Goal: Task Accomplishment & Management: Use online tool/utility

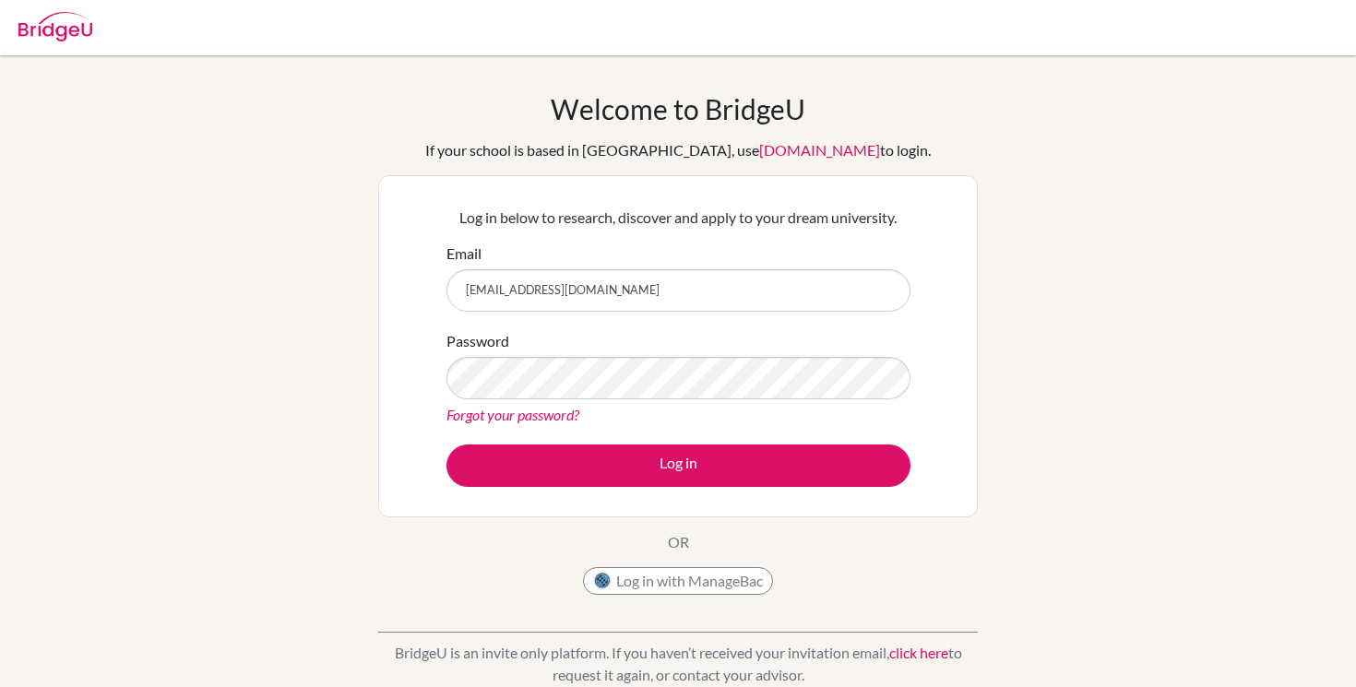
click at [447, 445] on button "Log in" at bounding box center [679, 466] width 464 height 42
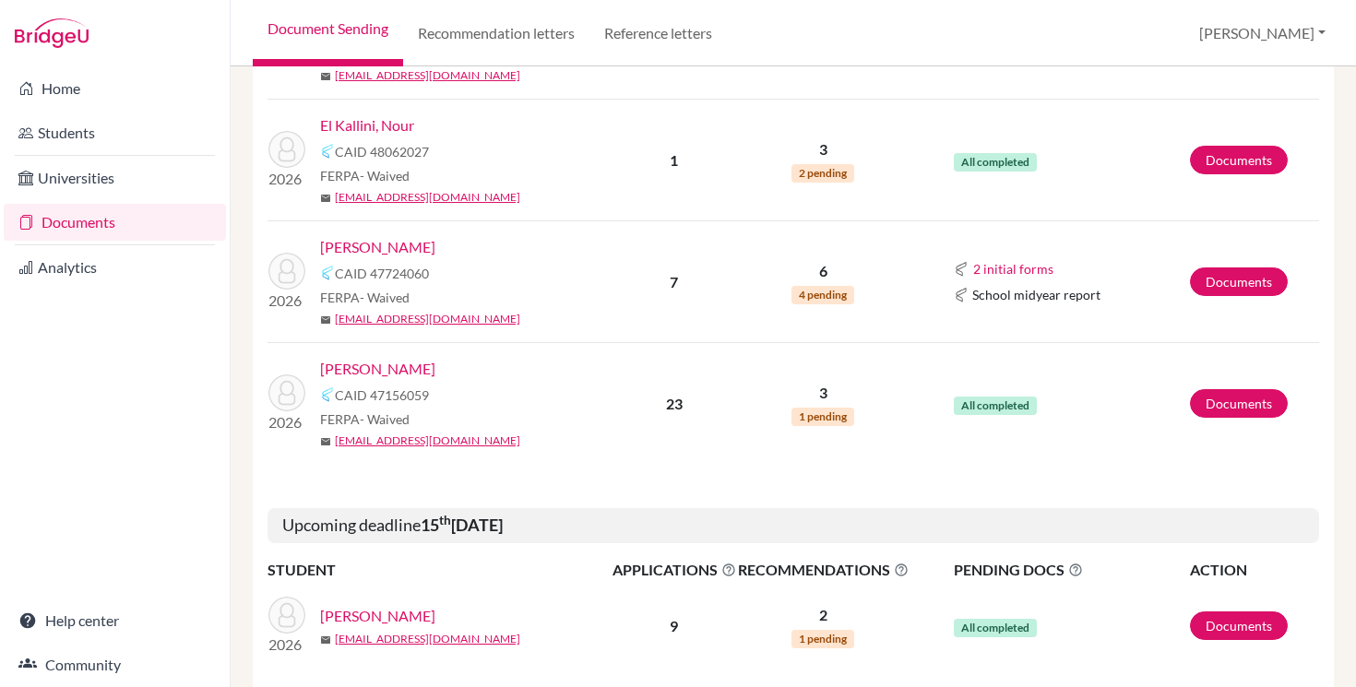
scroll to position [1295, 0]
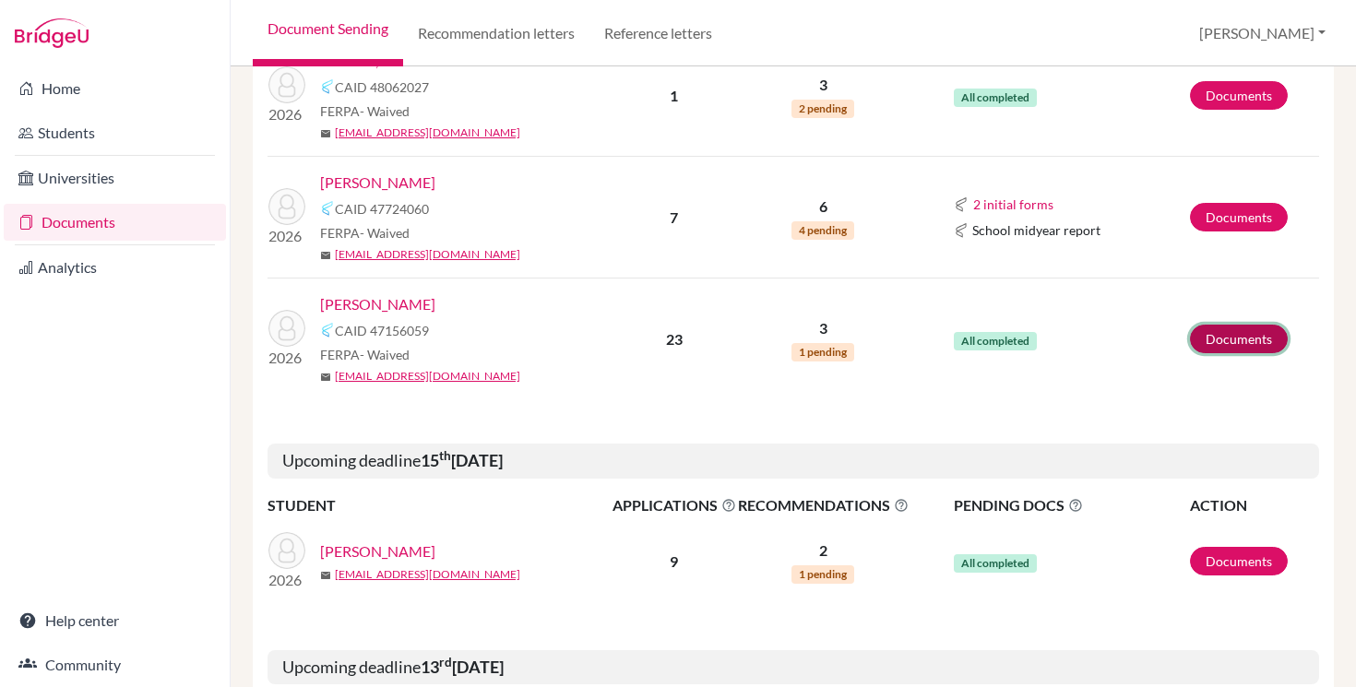
click at [1283, 335] on link "Documents" at bounding box center [1239, 339] width 98 height 29
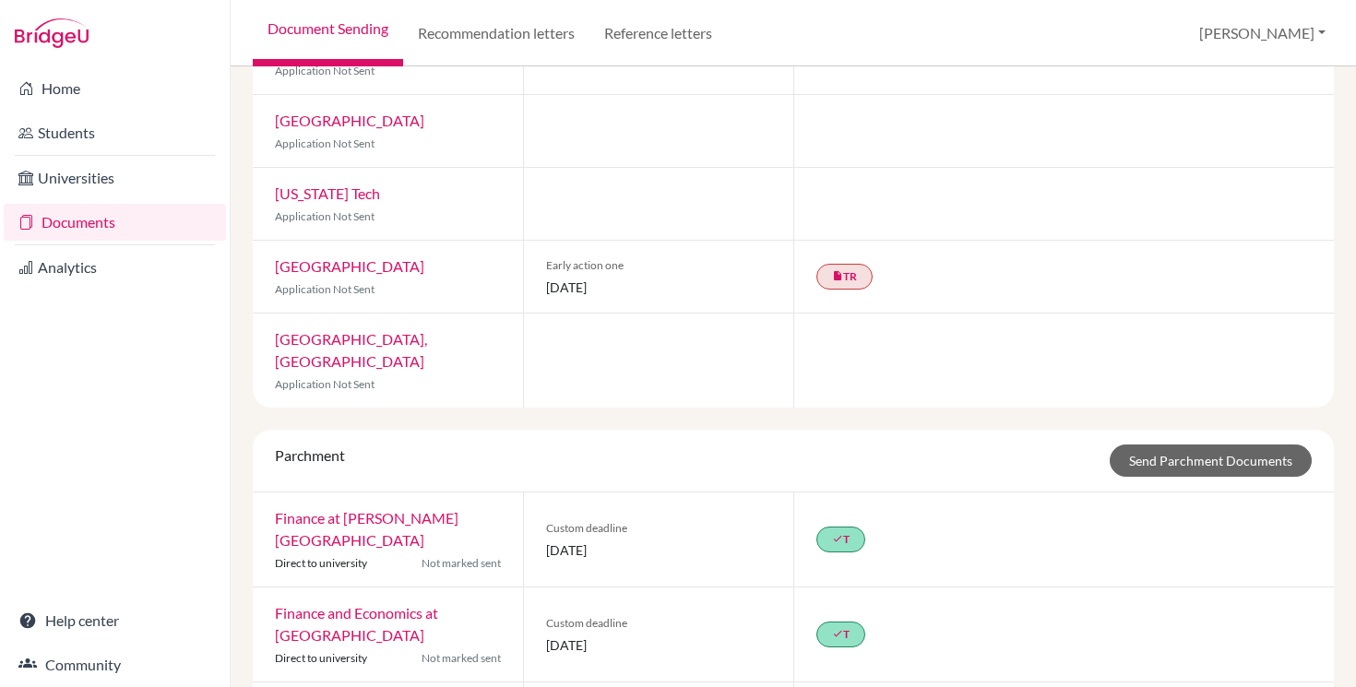
scroll to position [1422, 0]
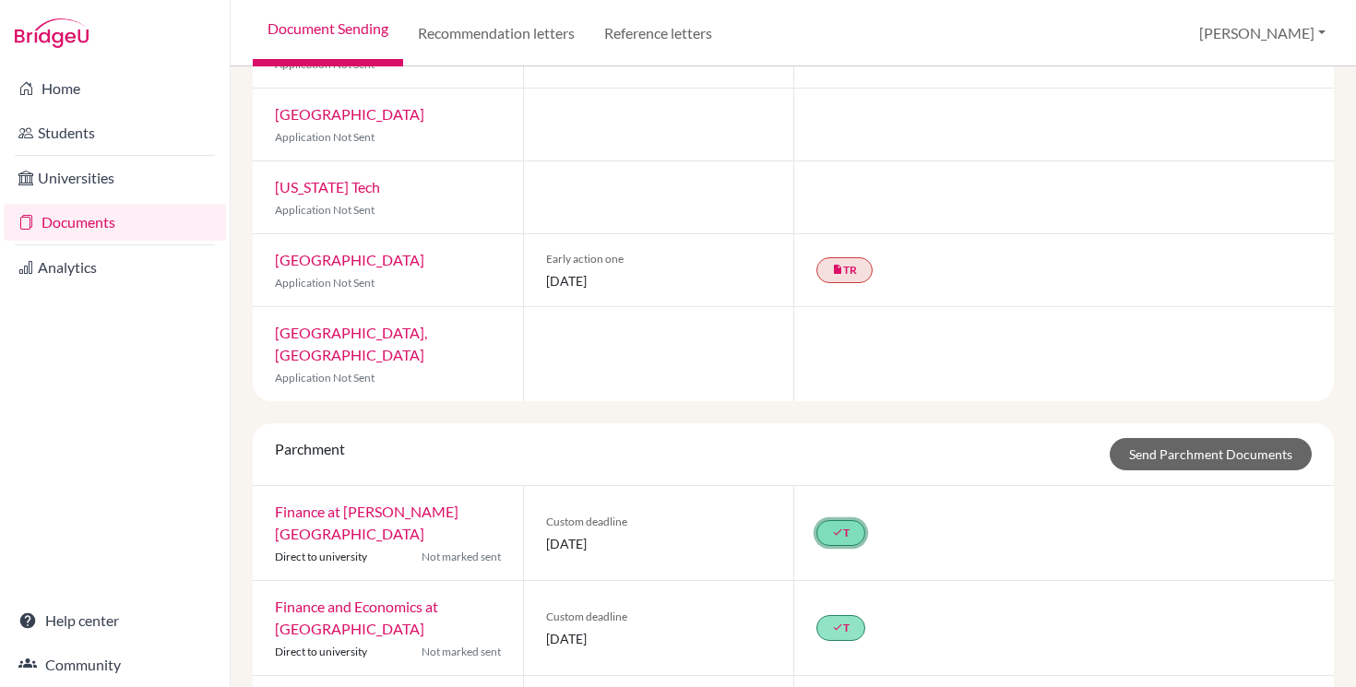
click at [838, 520] on link "done T" at bounding box center [841, 533] width 49 height 26
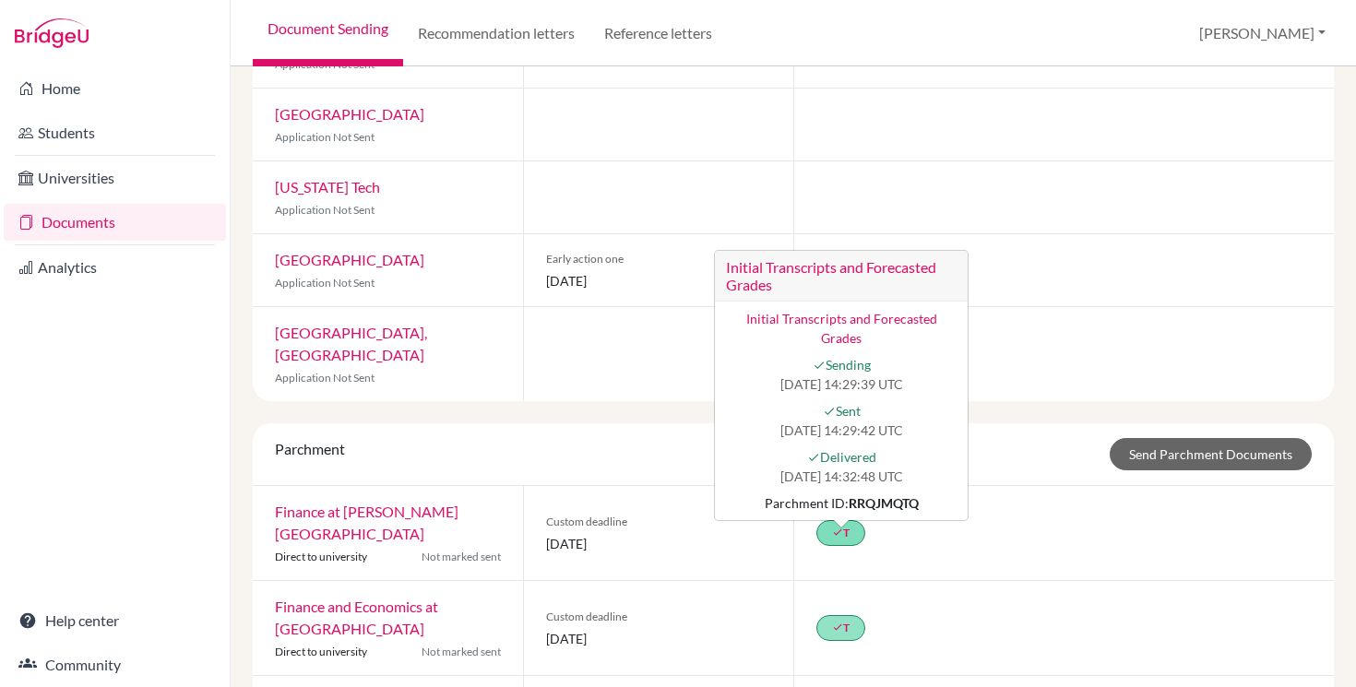
click at [871, 311] on link "Initial Transcripts and Forecasted Grades" at bounding box center [841, 328] width 191 height 35
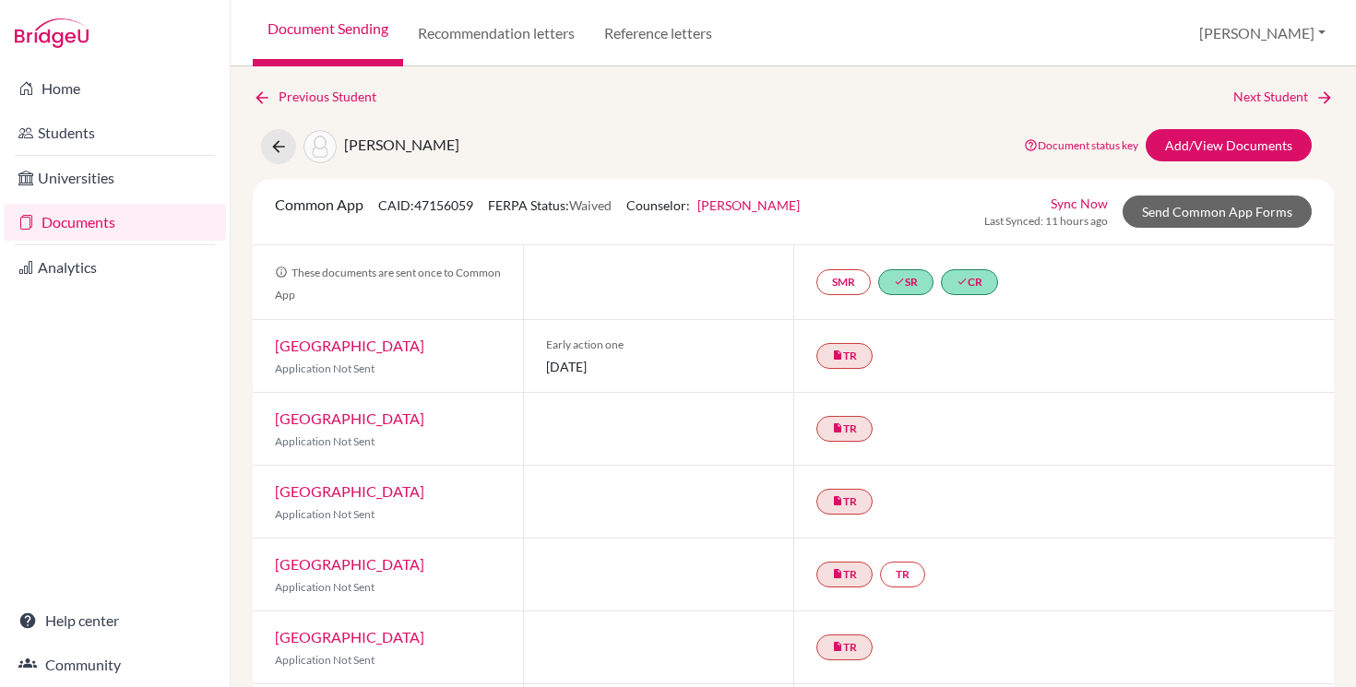
scroll to position [0, 0]
click at [278, 148] on icon at bounding box center [278, 148] width 18 height 18
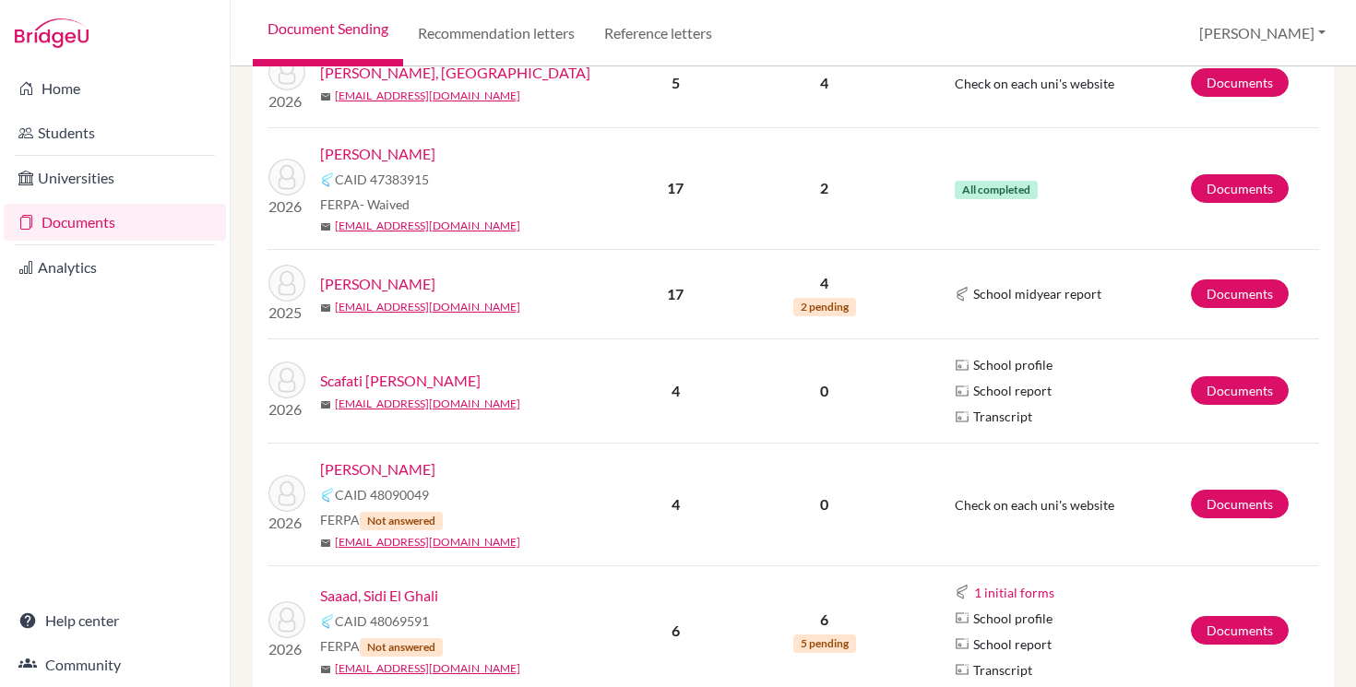
scroll to position [361, 0]
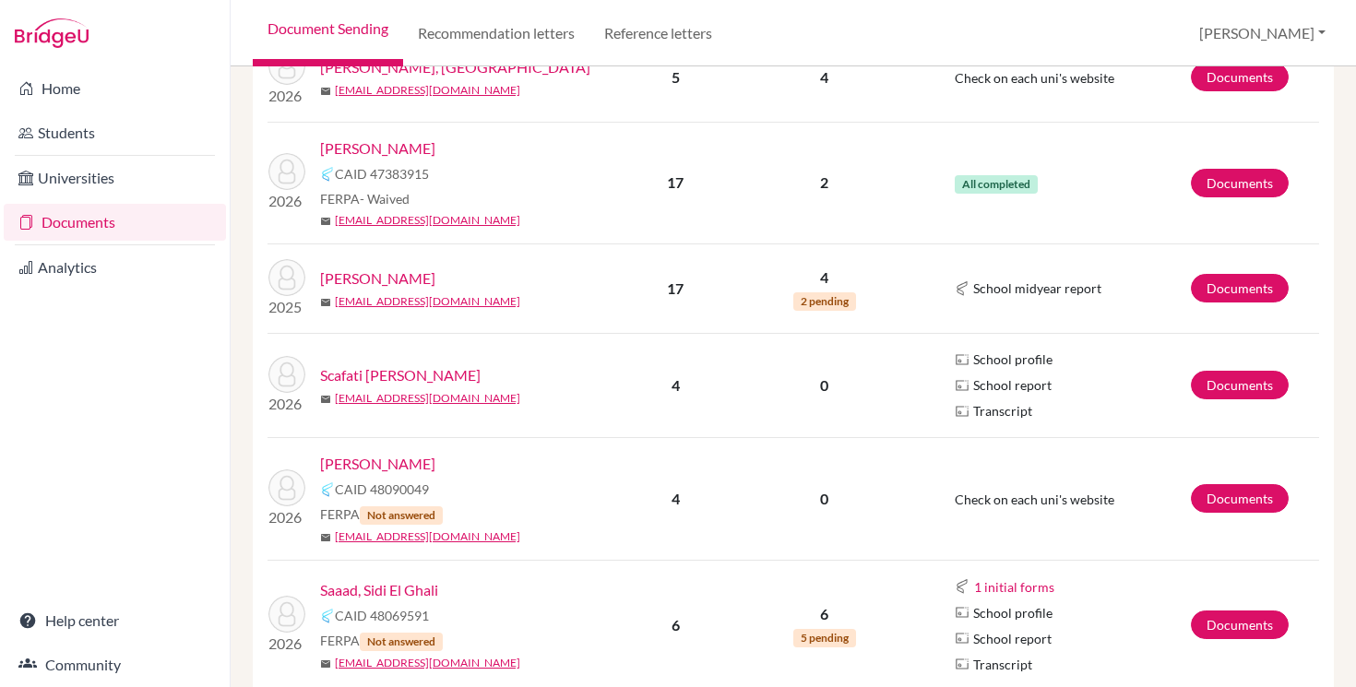
click at [194, 211] on link "Documents" at bounding box center [115, 222] width 222 height 37
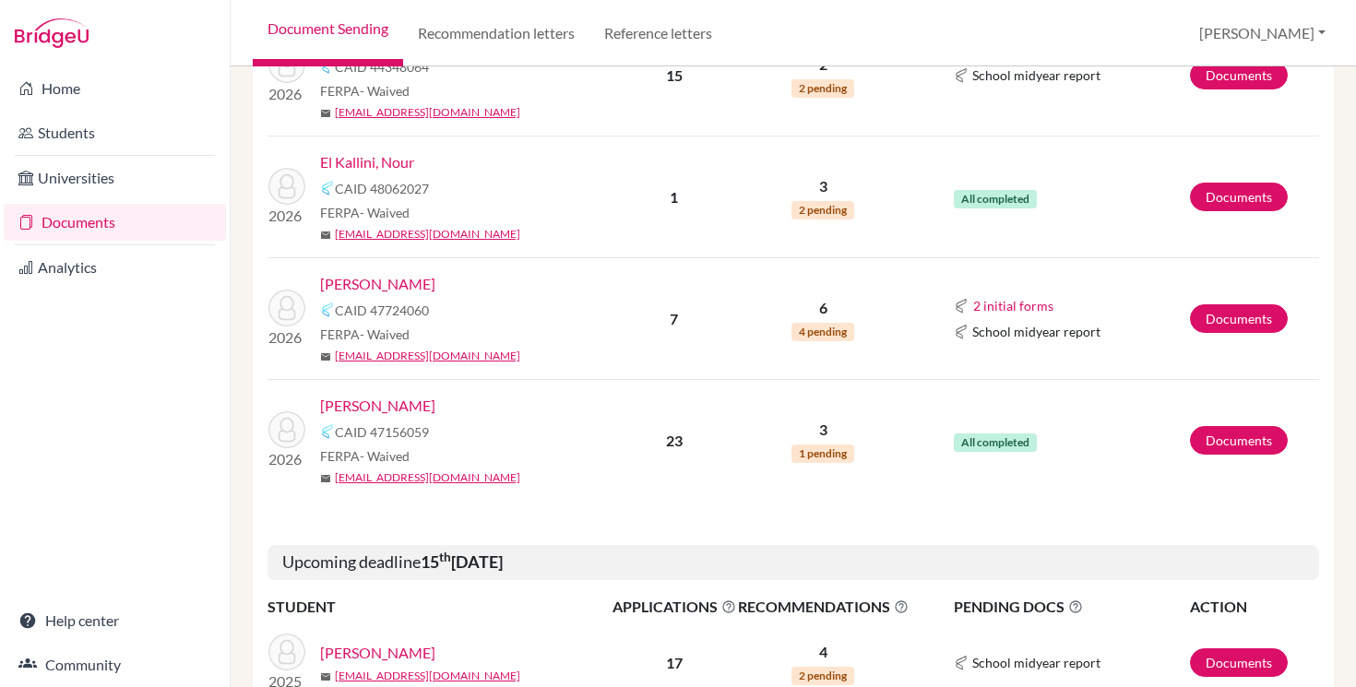
scroll to position [1204, 0]
click at [1196, 437] on link "Documents" at bounding box center [1239, 439] width 98 height 29
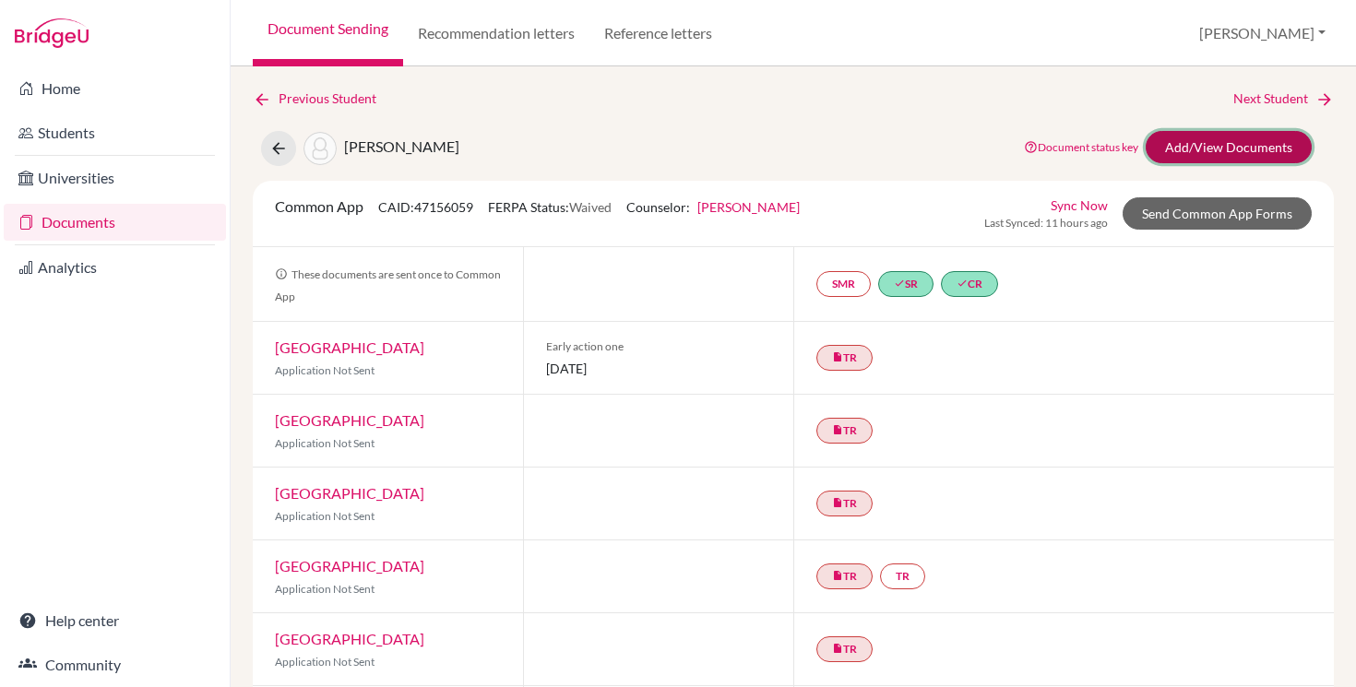
click at [1194, 160] on link "Add/View Documents" at bounding box center [1229, 147] width 166 height 32
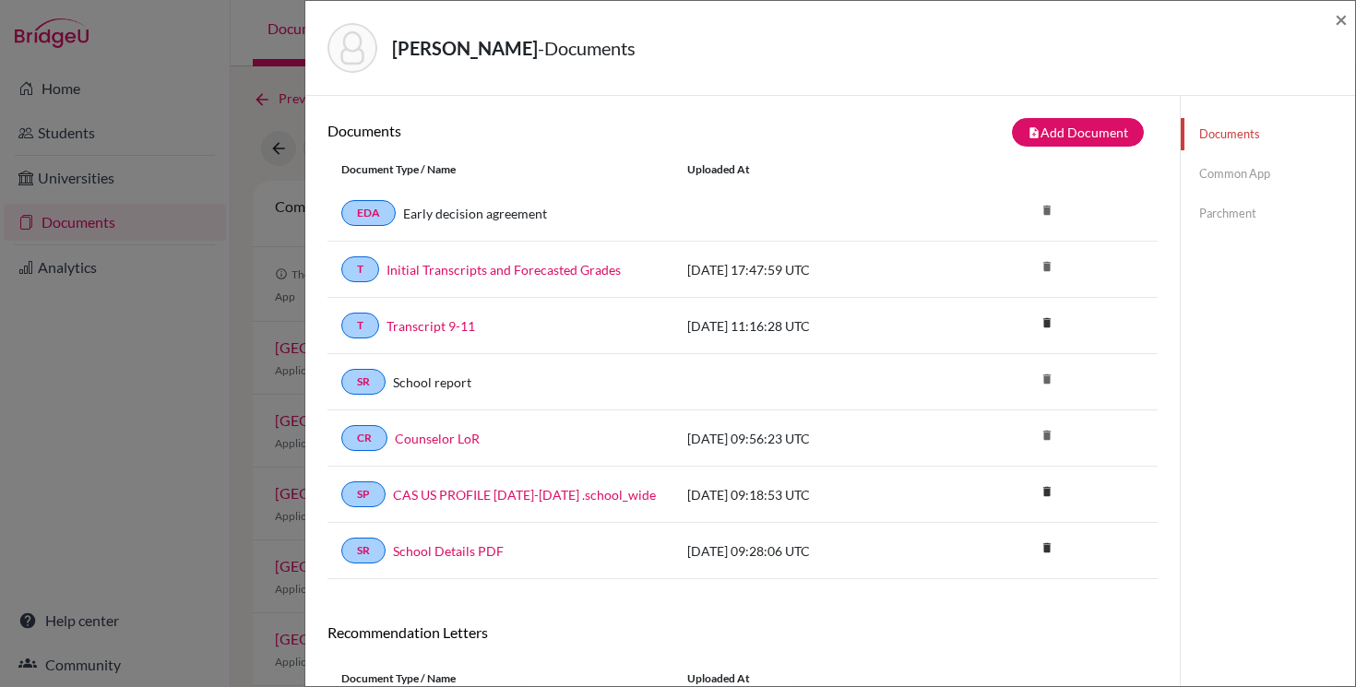
click at [1209, 220] on link "Parchment" at bounding box center [1268, 213] width 174 height 32
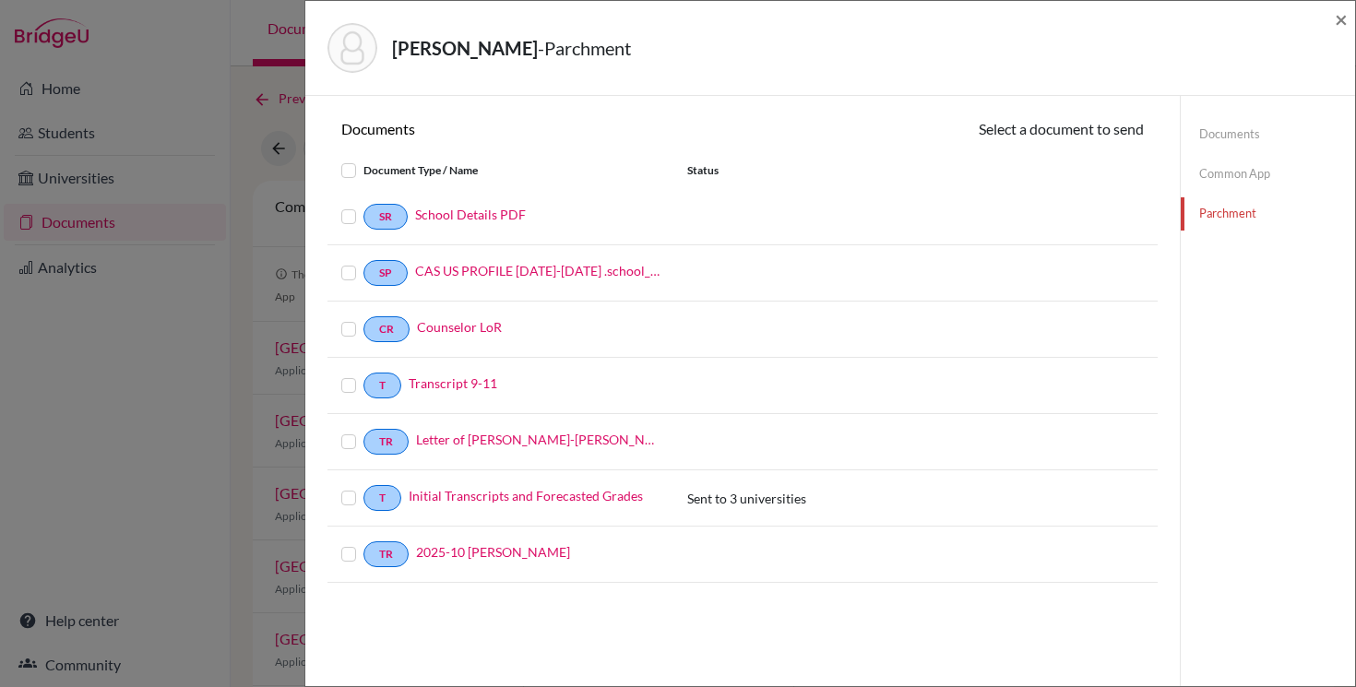
click at [364, 375] on label at bounding box center [364, 375] width 0 height 0
click at [0, 0] on input "checkbox" at bounding box center [0, 0] width 0 height 0
click at [1343, 24] on span "×" at bounding box center [1341, 19] width 13 height 27
